Goal: Task Accomplishment & Management: Use online tool/utility

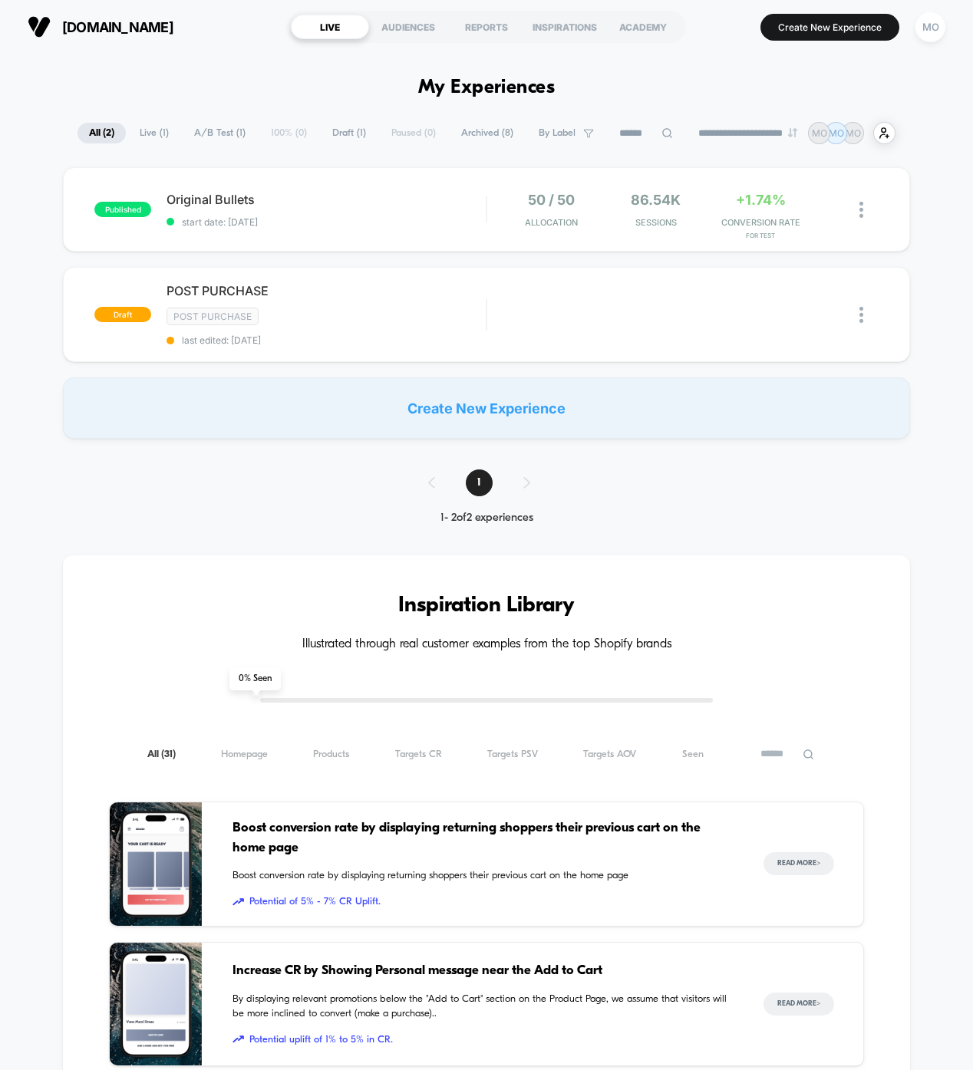
click at [943, 39] on button "MO" at bounding box center [929, 27] width 39 height 31
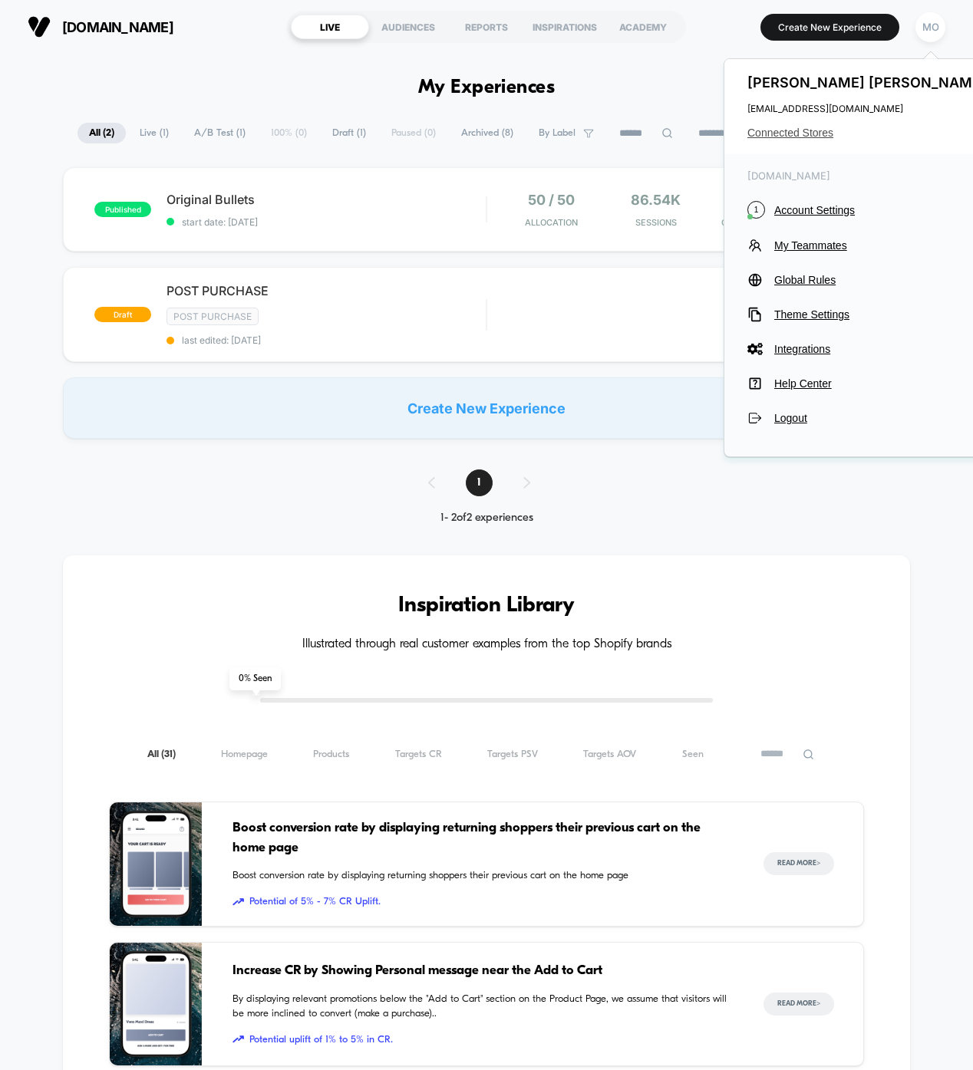
click at [801, 134] on span "Connected Stores" at bounding box center [868, 133] width 242 height 12
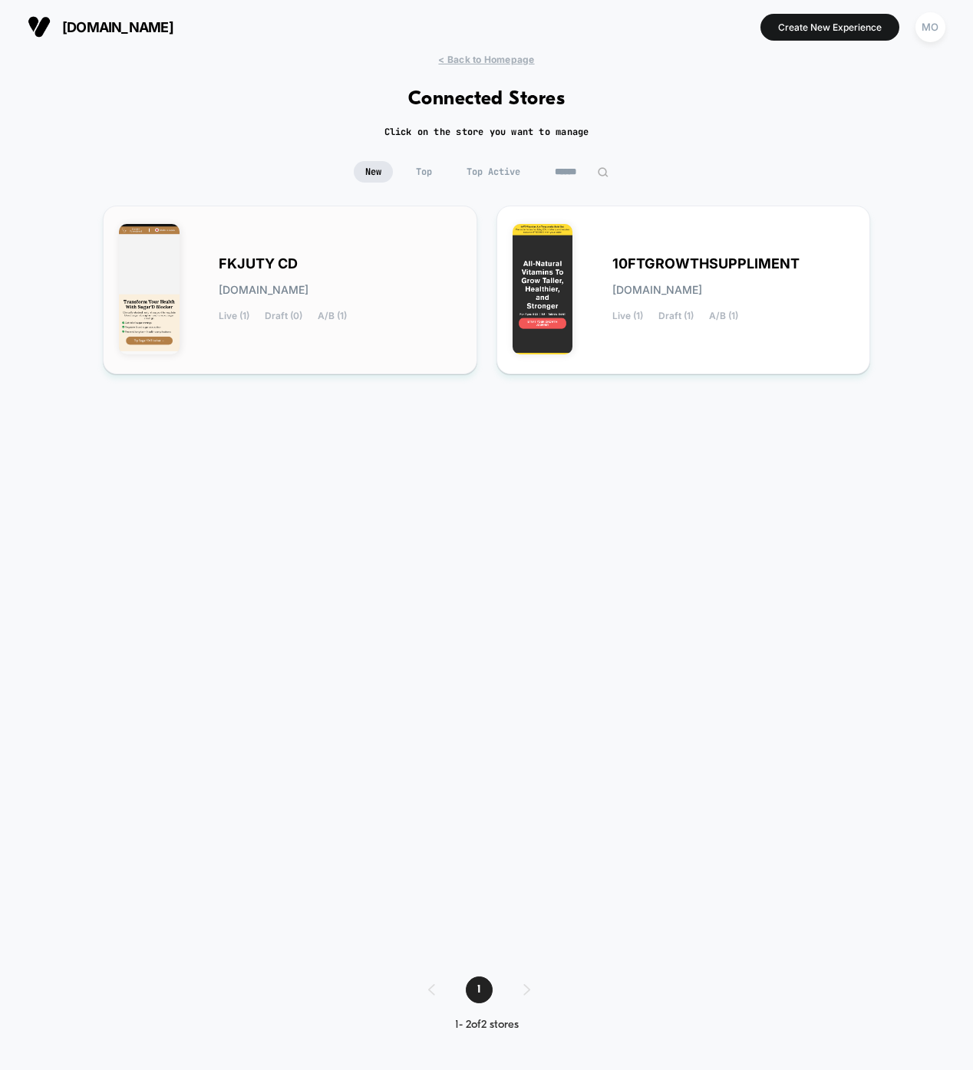
click at [332, 268] on div "FKJUTY CD [DOMAIN_NAME] Live (1) Draft (0) A/B (1)" at bounding box center [340, 289] width 242 height 63
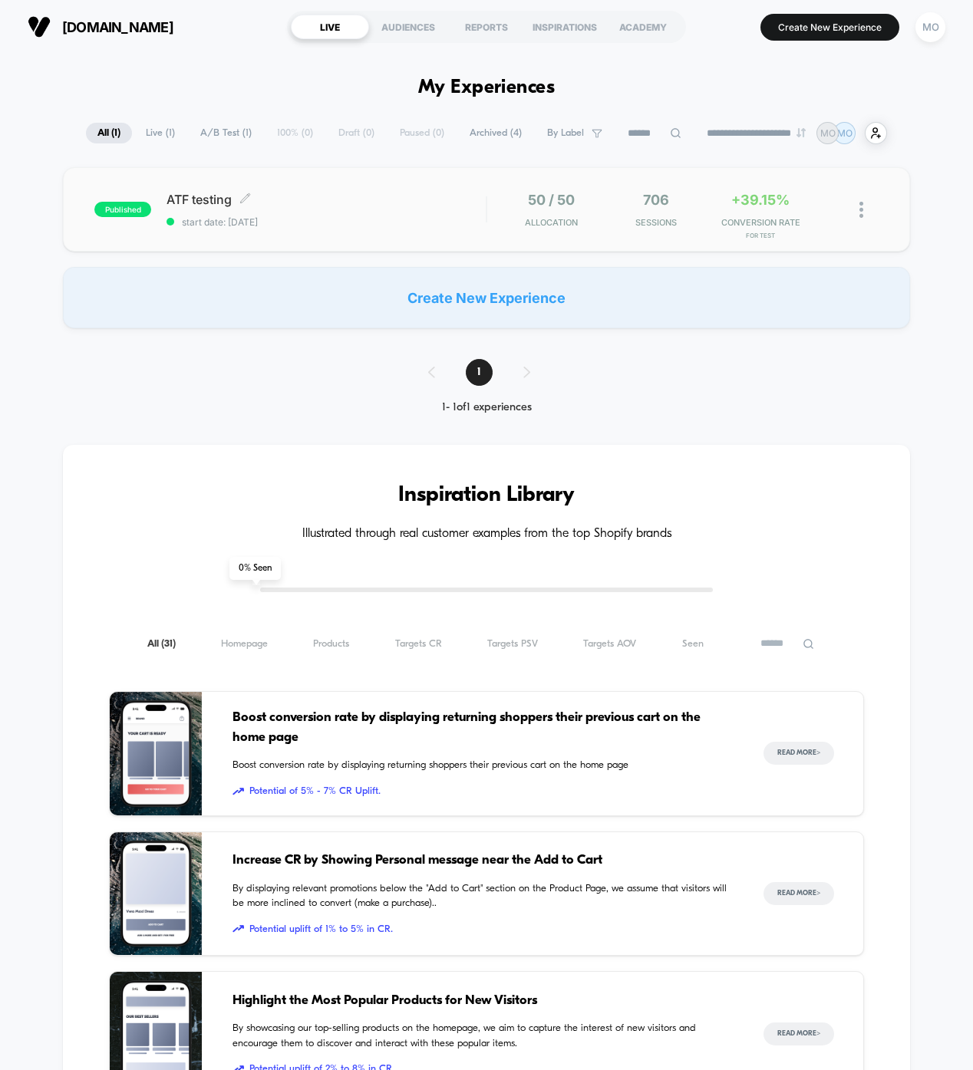
click at [311, 211] on div "ATF testing Click to edit experience details Click to edit experience details s…" at bounding box center [325, 210] width 319 height 36
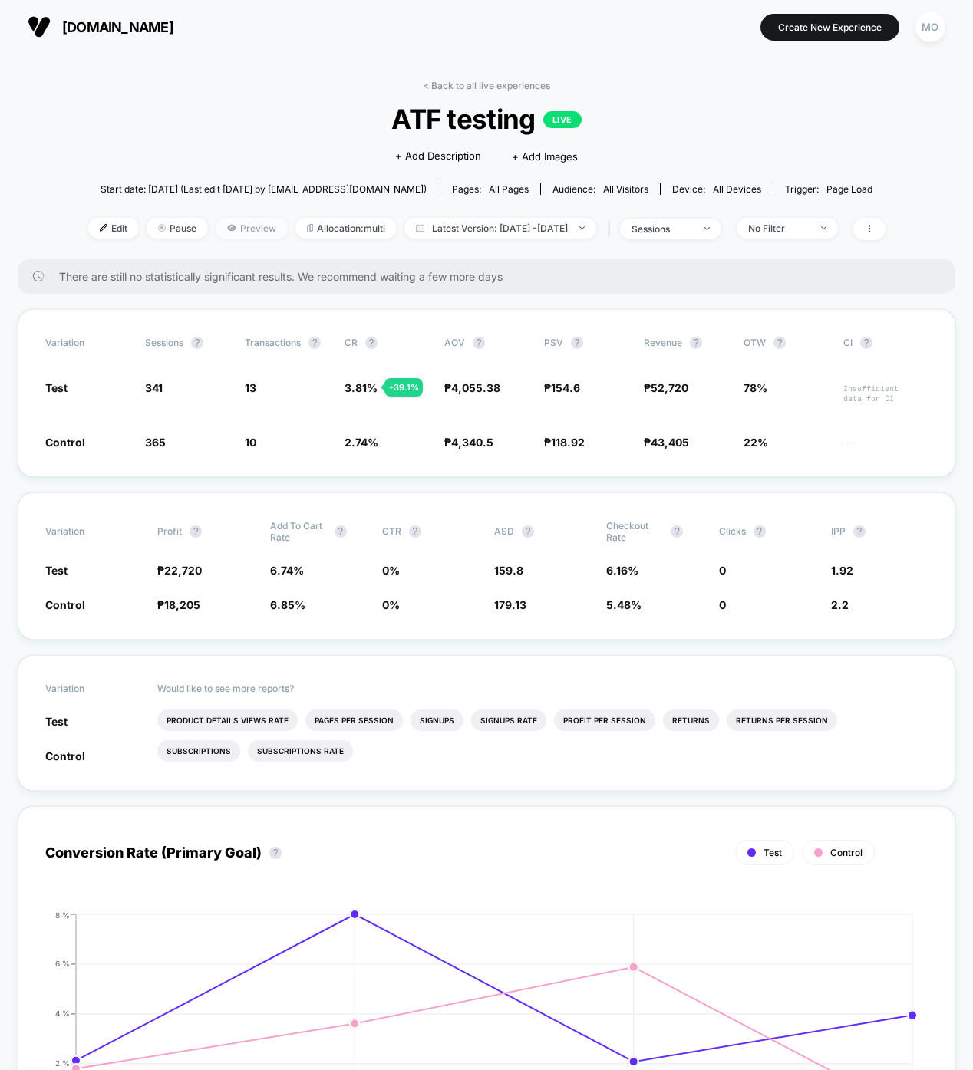
click at [219, 227] on span "Preview" at bounding box center [252, 228] width 72 height 21
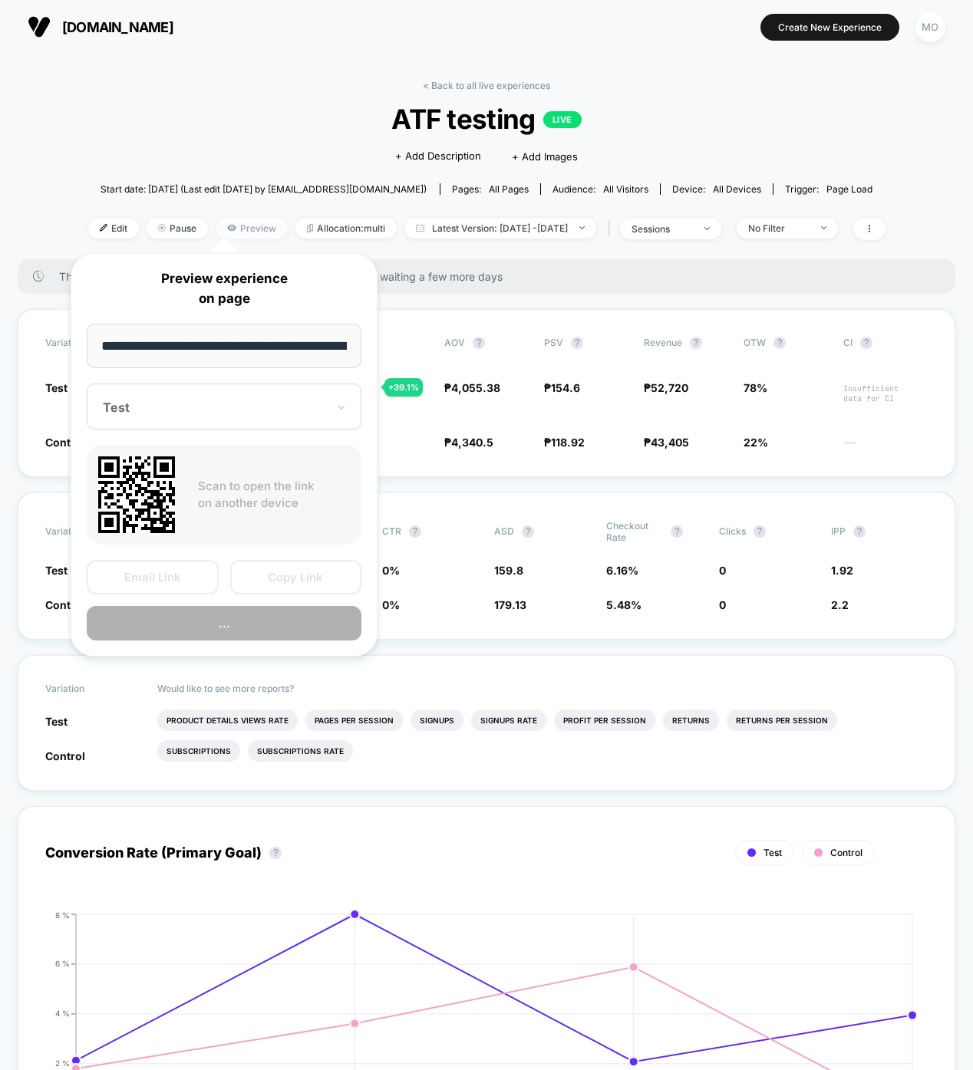
scroll to position [0, 77]
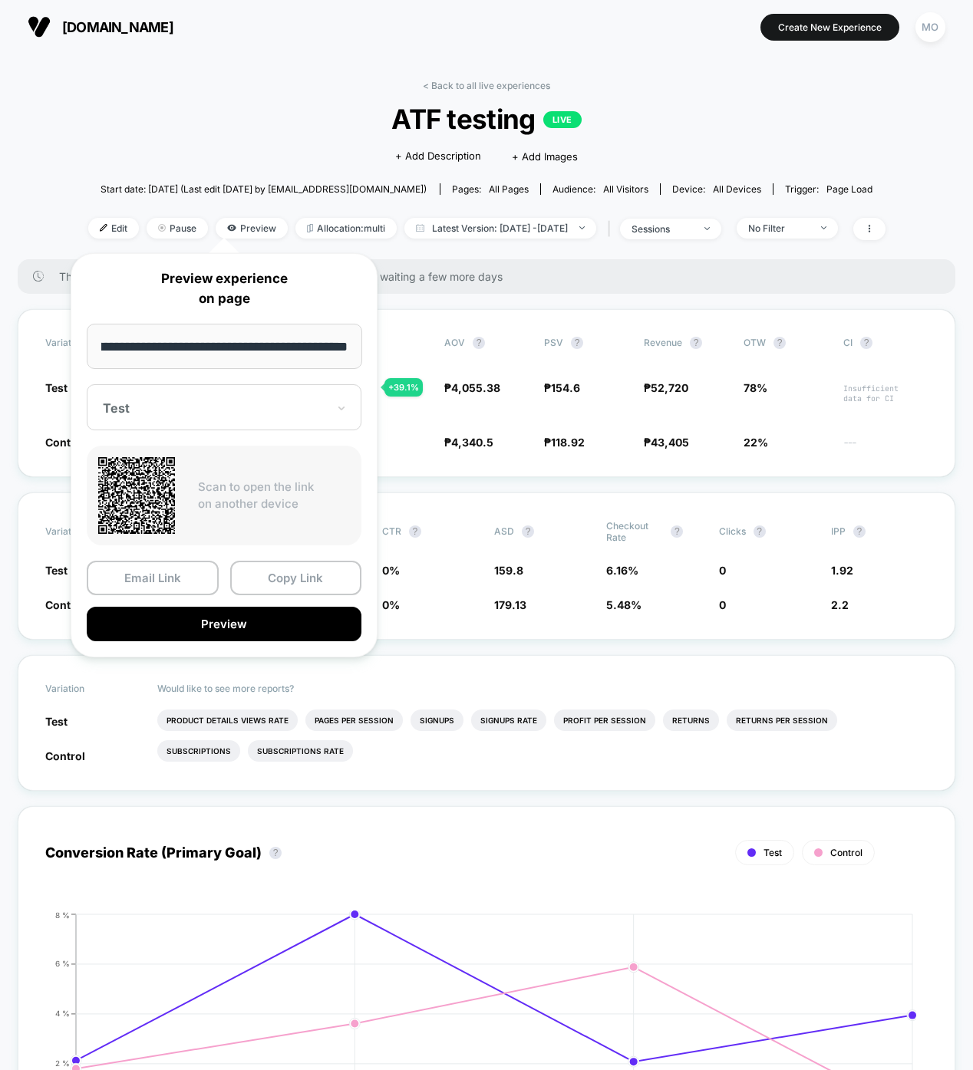
click at [213, 394] on div "Test" at bounding box center [224, 407] width 275 height 46
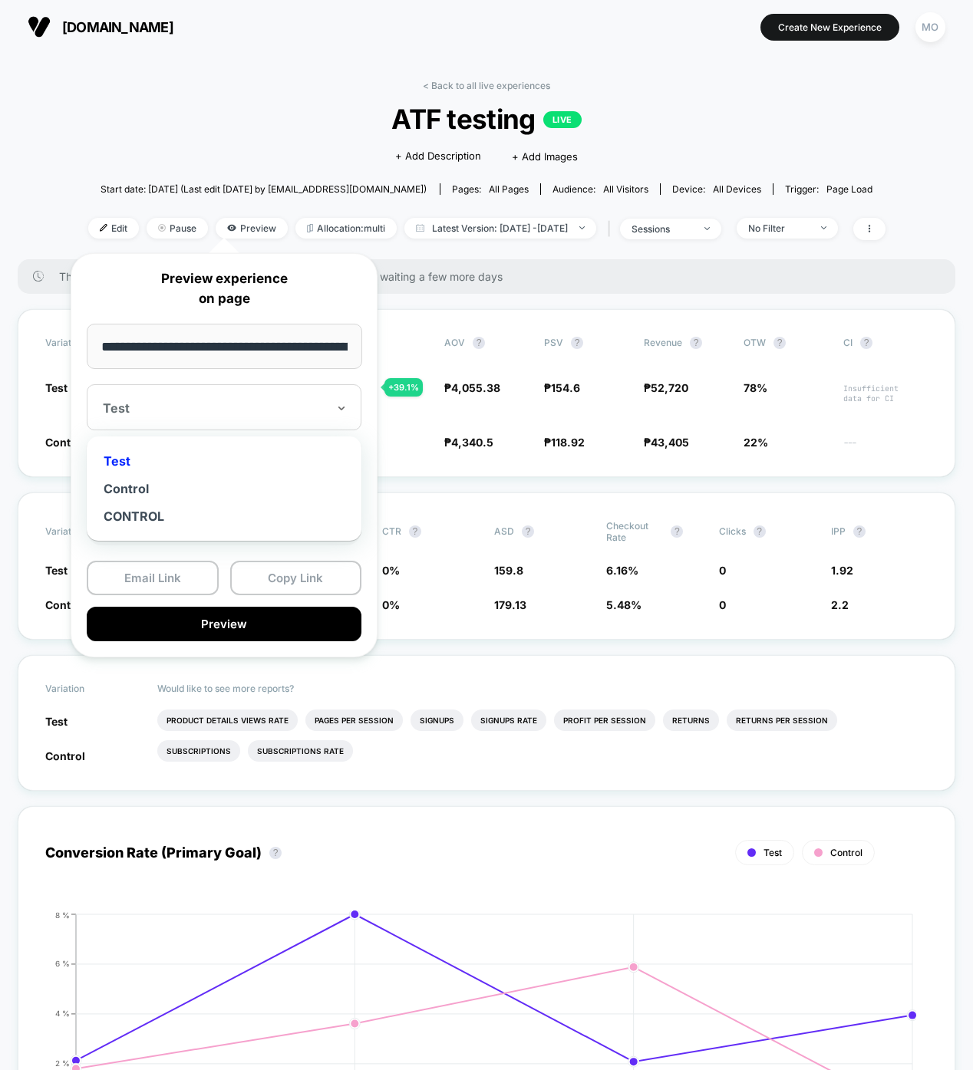
click at [213, 394] on div "Test" at bounding box center [224, 407] width 275 height 46
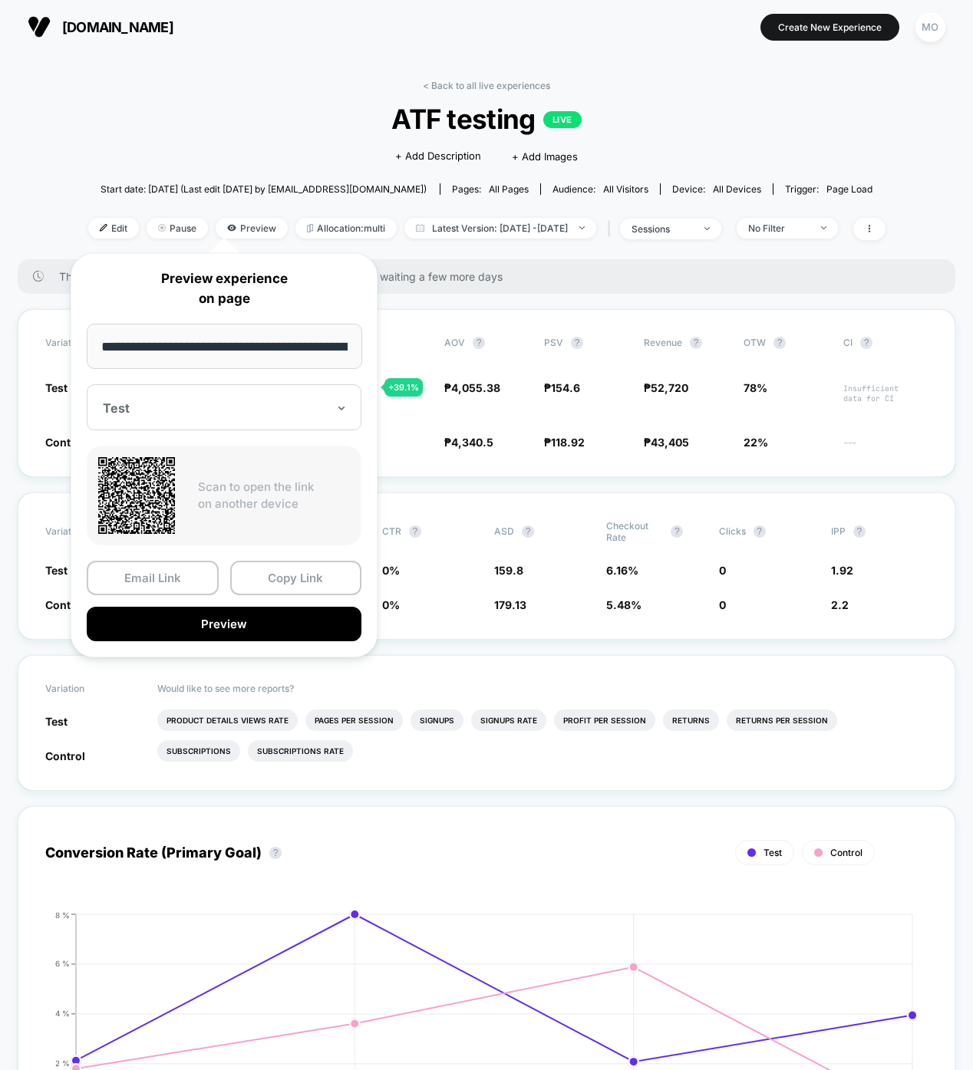
click at [213, 394] on div "Test" at bounding box center [224, 407] width 275 height 46
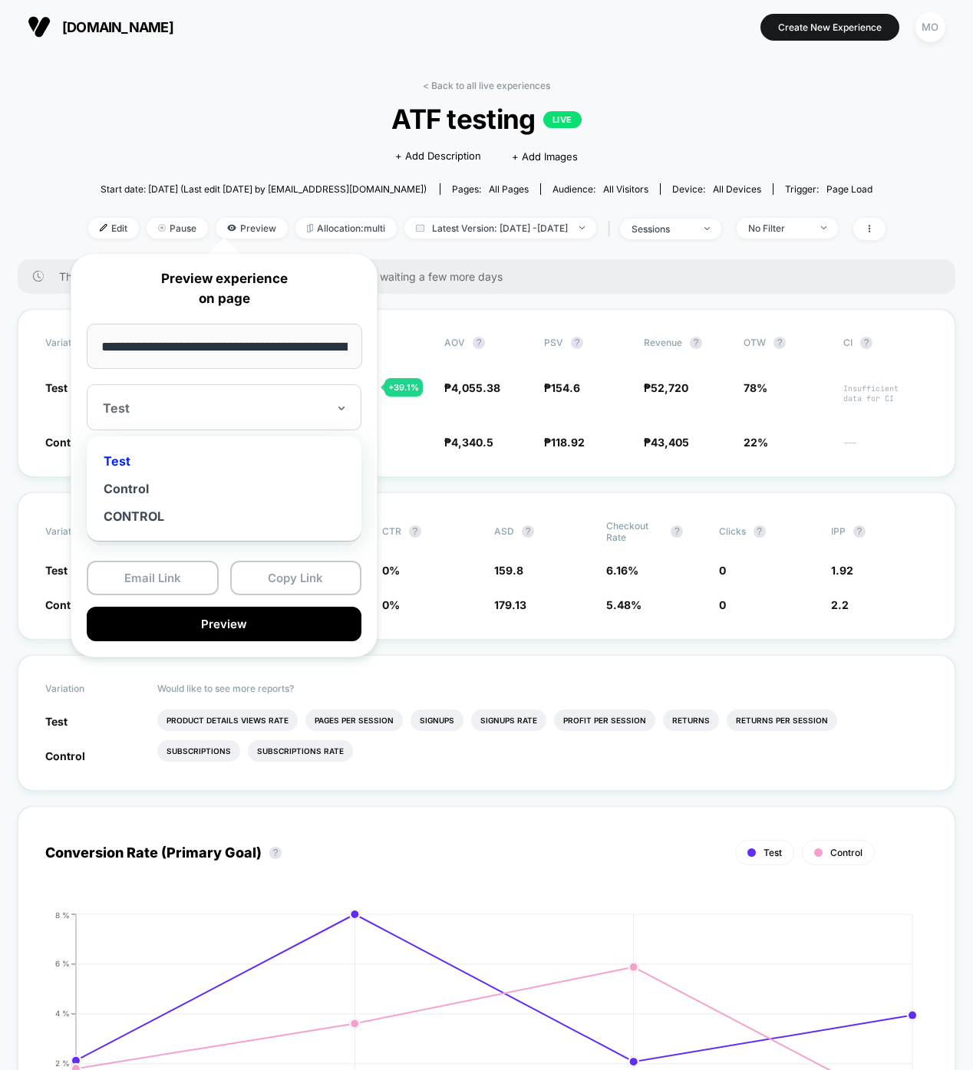
click at [213, 394] on div "Test" at bounding box center [224, 407] width 275 height 46
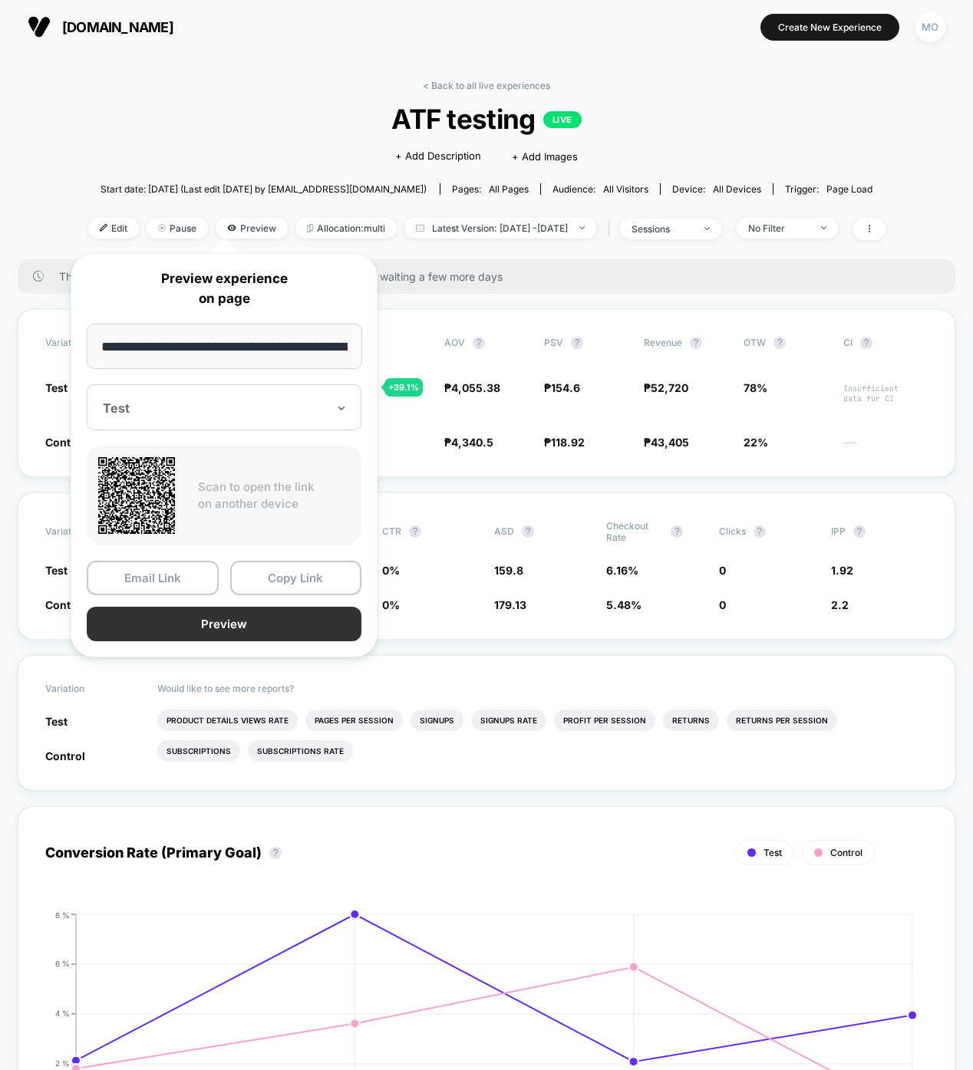
click at [178, 615] on button "Preview" at bounding box center [224, 624] width 275 height 35
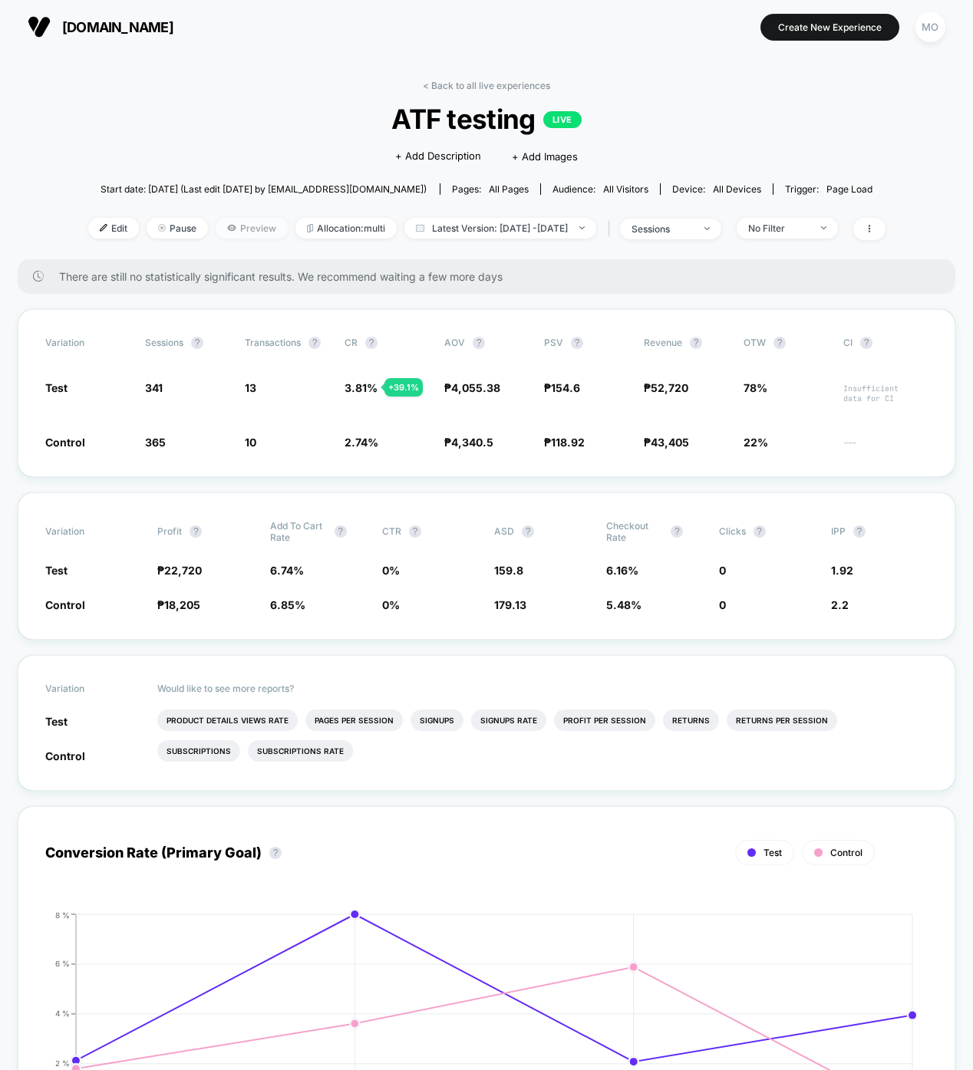
click at [227, 229] on icon at bounding box center [231, 227] width 9 height 9
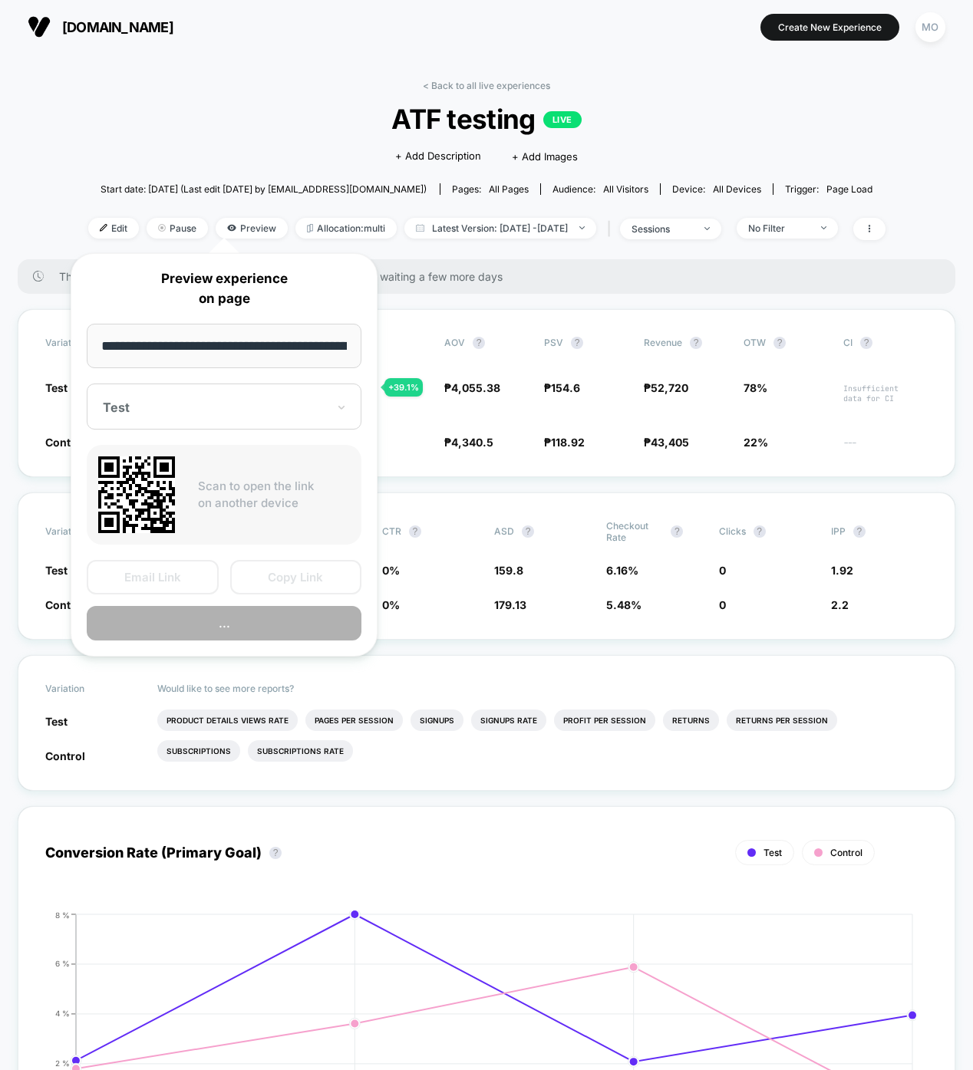
scroll to position [0, 77]
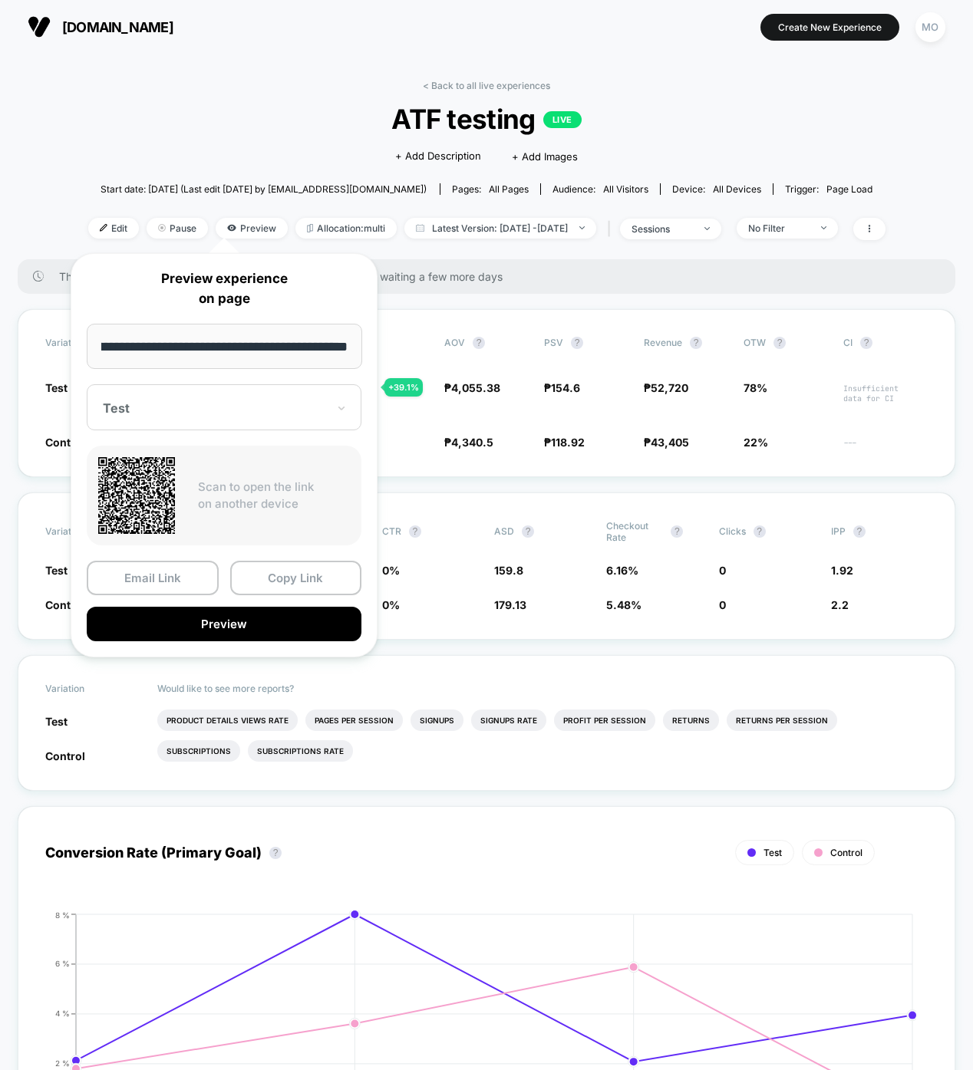
click at [146, 401] on div at bounding box center [215, 407] width 224 height 15
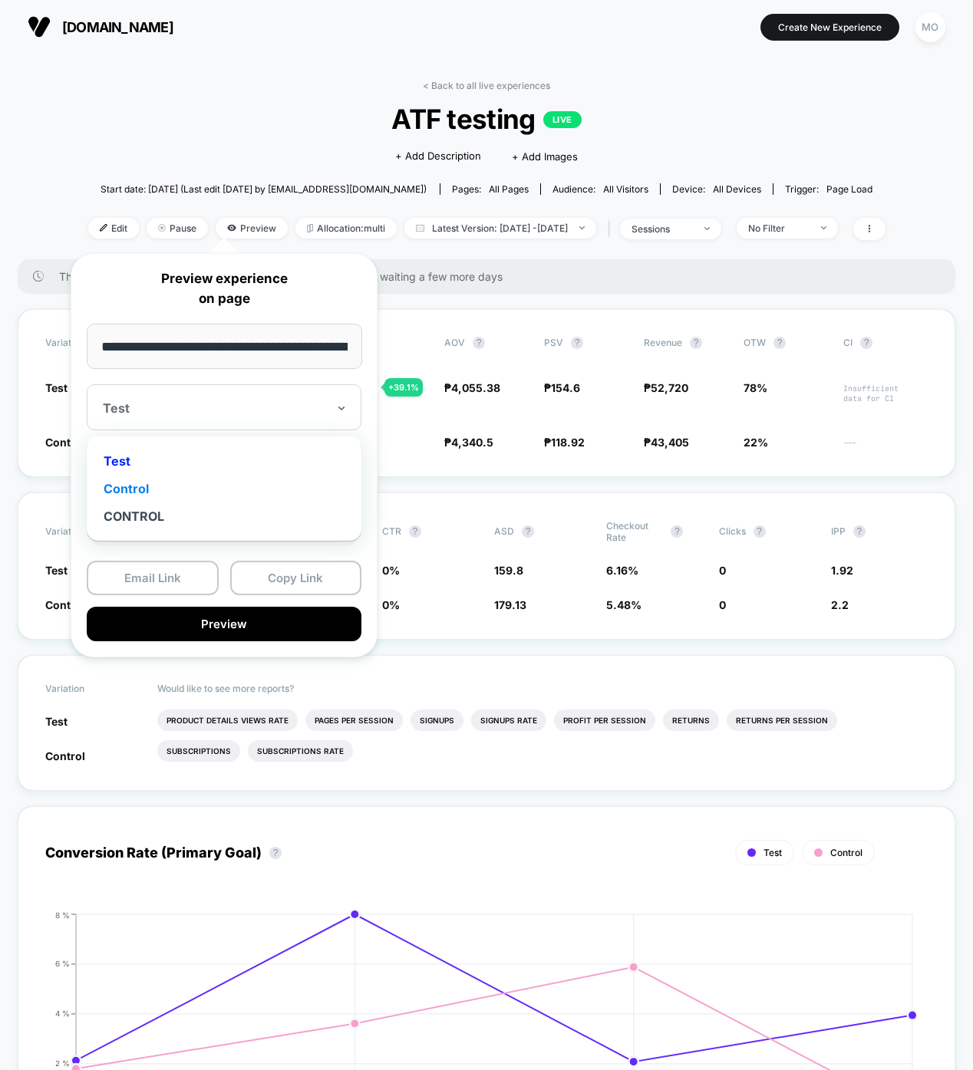
click at [169, 485] on div "Control" at bounding box center [223, 489] width 259 height 28
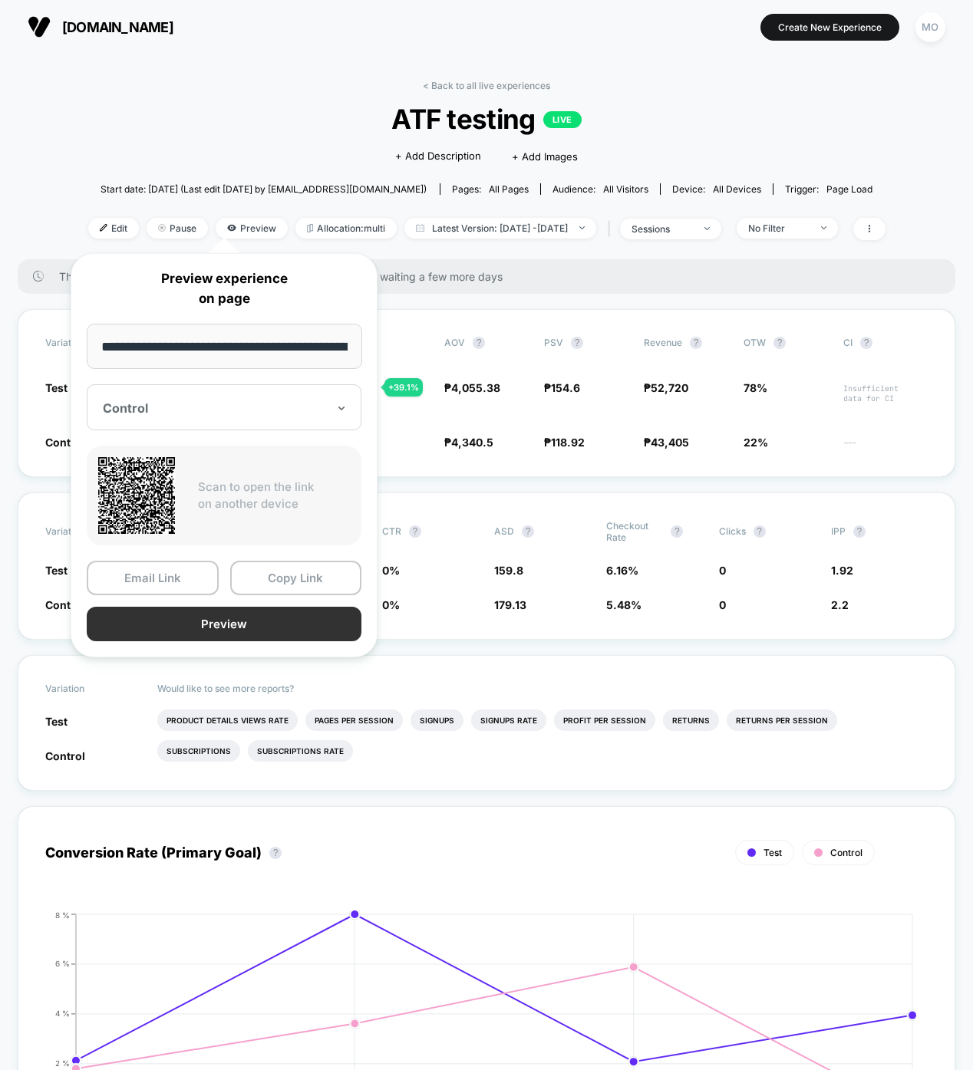
click at [255, 613] on button "Preview" at bounding box center [224, 624] width 275 height 35
